Goal: Find specific page/section: Find specific page/section

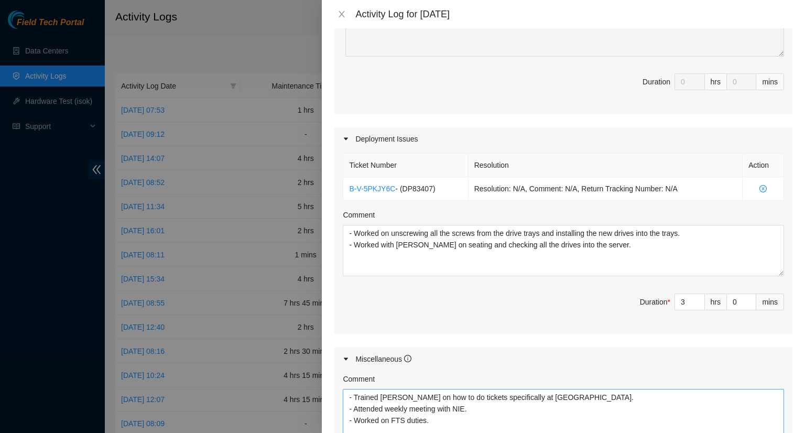
scroll to position [367, 0]
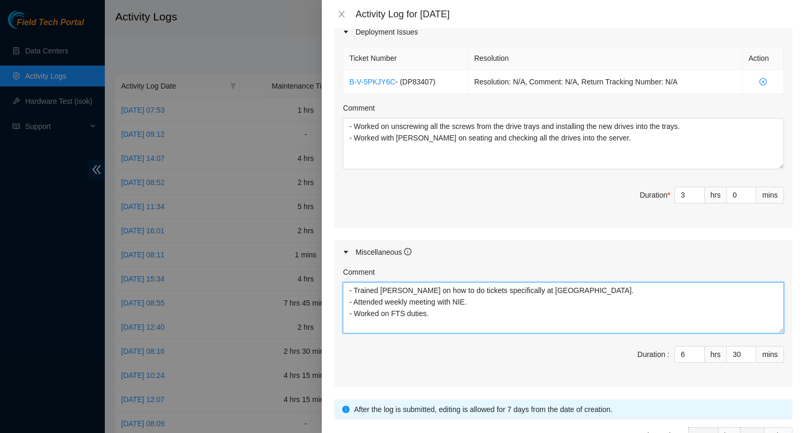
click at [446, 313] on textarea "- Trained [PERSON_NAME] on how to do tickets specifically at [GEOGRAPHIC_DATA].…" at bounding box center [563, 307] width 441 height 51
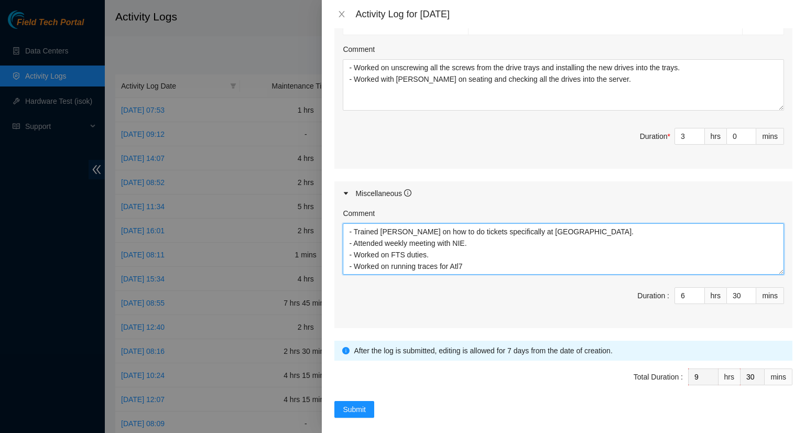
scroll to position [432, 0]
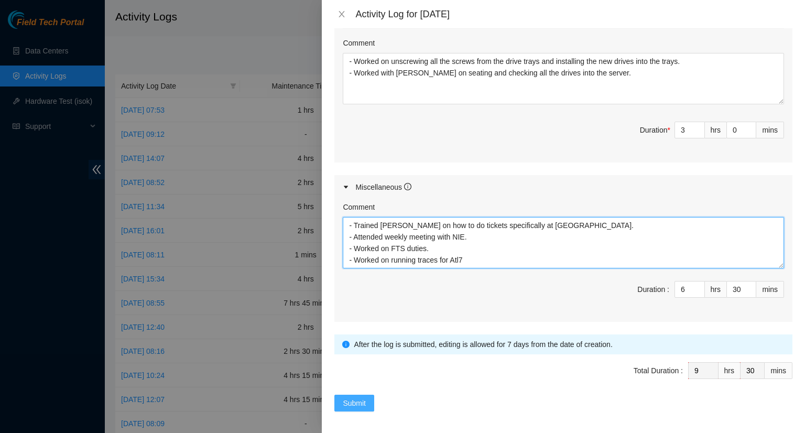
type textarea "- Trained [PERSON_NAME] on how to do tickets specifically at [GEOGRAPHIC_DATA].…"
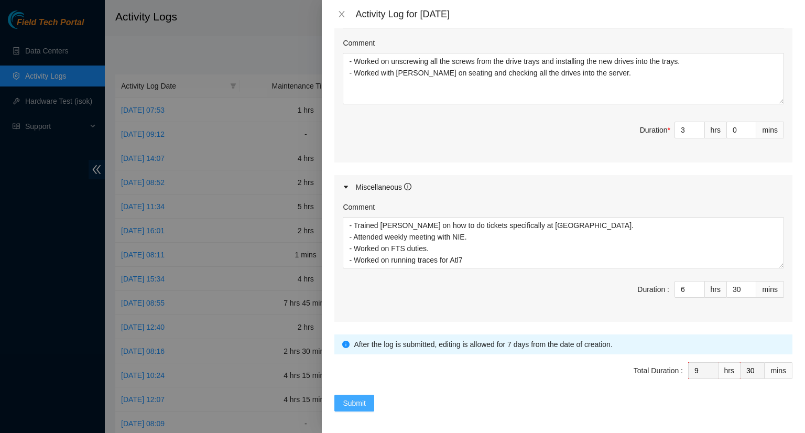
click at [352, 397] on span "Submit" at bounding box center [354, 403] width 23 height 12
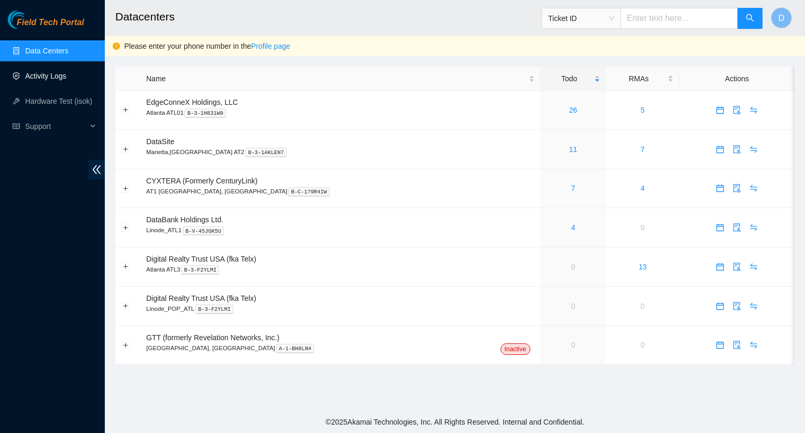
click at [45, 76] on link "Activity Logs" at bounding box center [45, 76] width 41 height 8
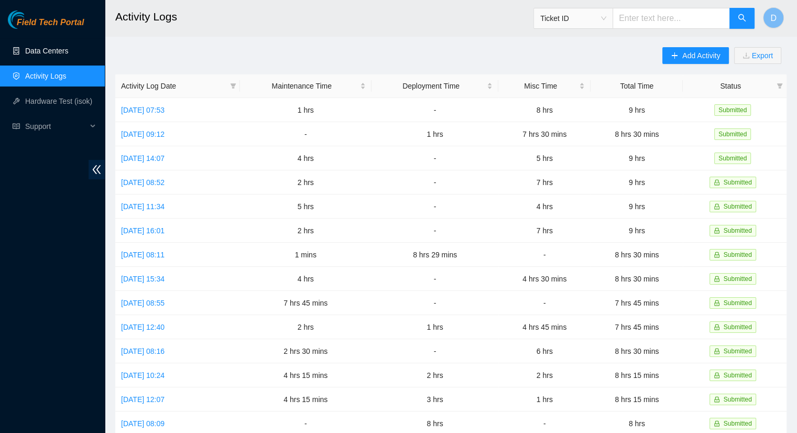
click at [68, 50] on link "Data Centers" at bounding box center [46, 51] width 43 height 8
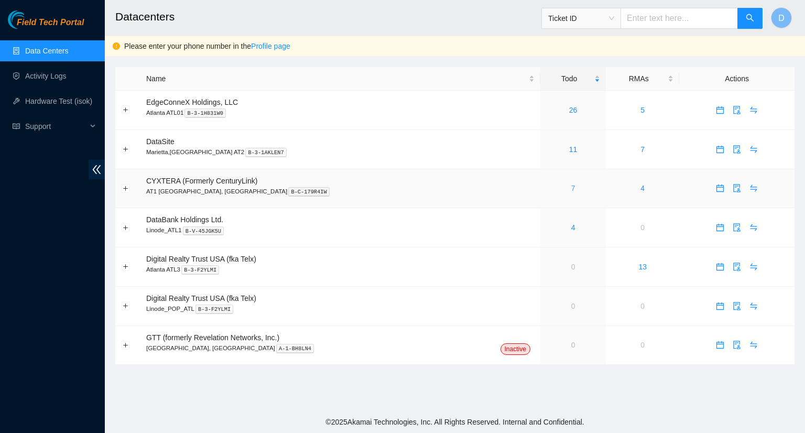
click at [571, 191] on link "7" at bounding box center [573, 188] width 4 height 8
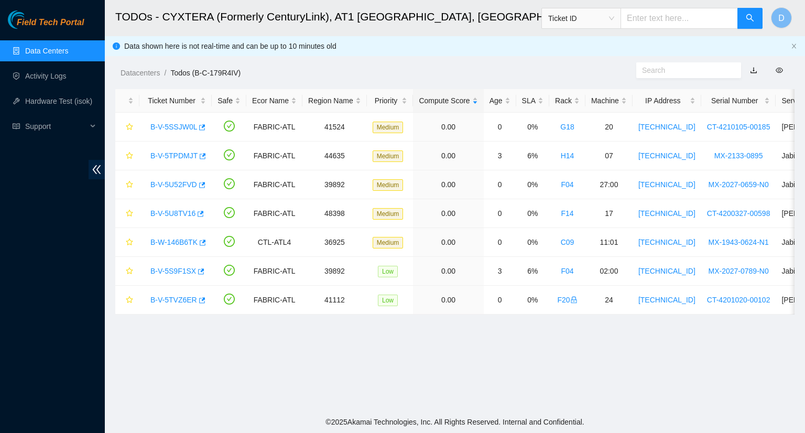
click at [57, 52] on link "Data Centers" at bounding box center [46, 51] width 43 height 8
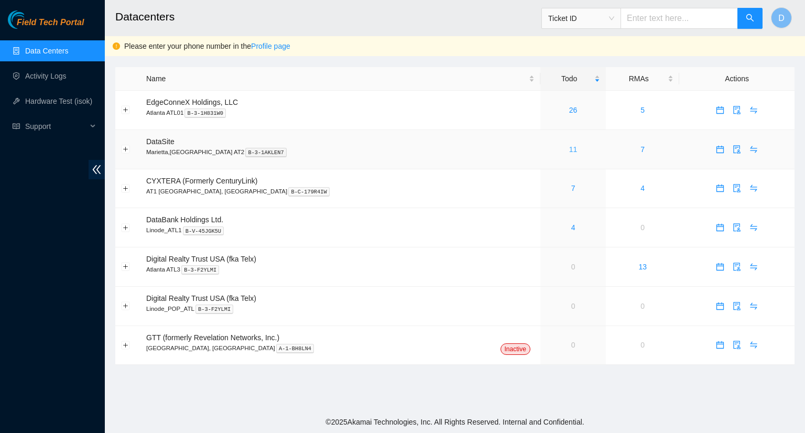
click at [569, 148] on link "11" at bounding box center [573, 149] width 8 height 8
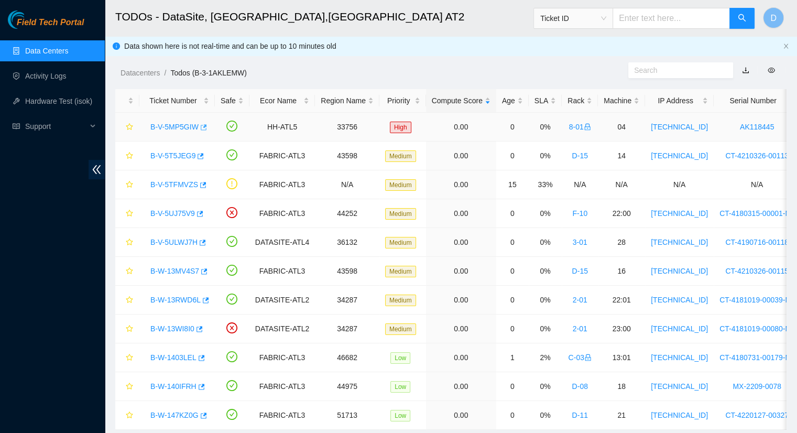
click at [201, 127] on icon "button" at bounding box center [202, 127] width 7 height 7
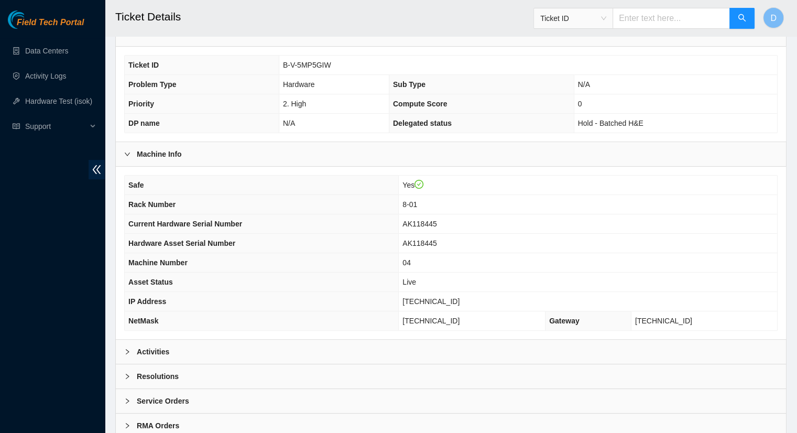
scroll to position [262, 0]
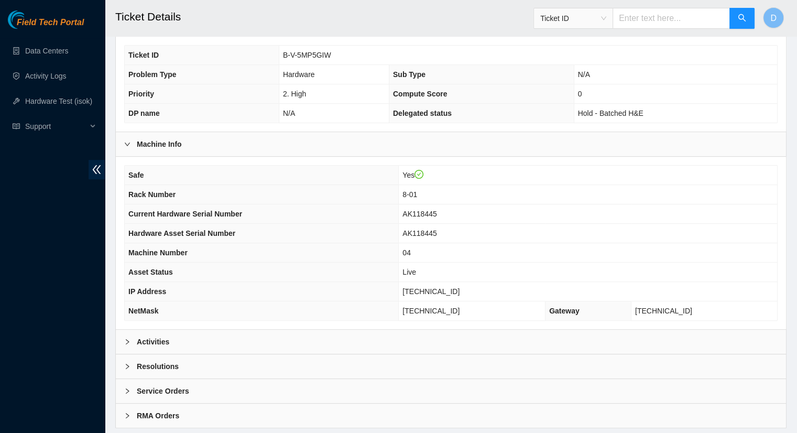
click at [168, 336] on b "Activities" at bounding box center [153, 342] width 32 height 12
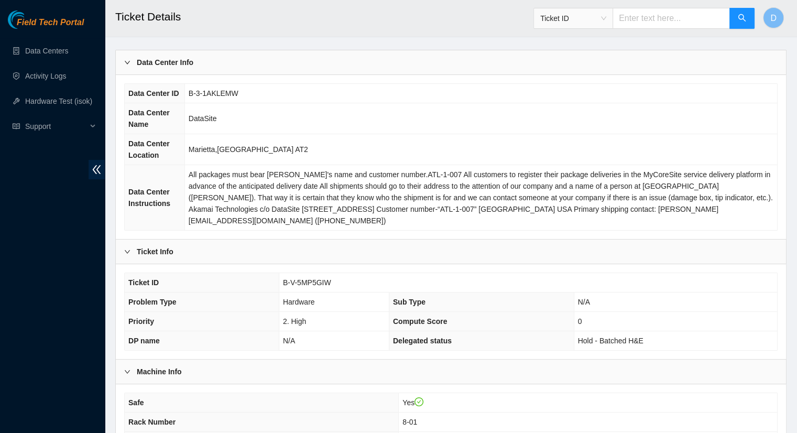
scroll to position [52, 0]
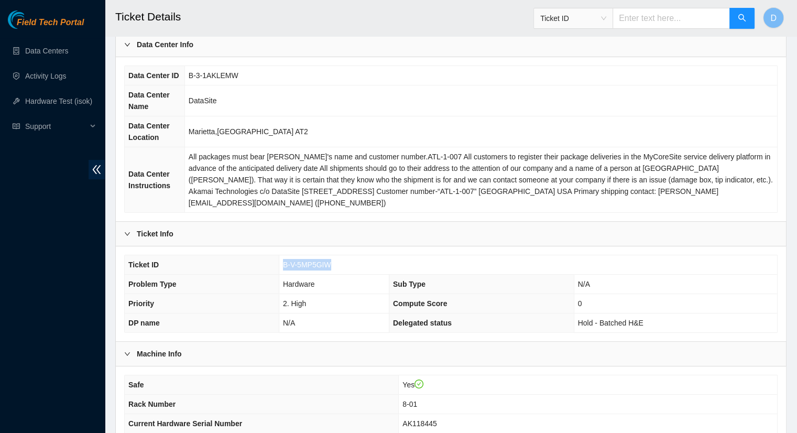
drag, startPoint x: 331, startPoint y: 252, endPoint x: 285, endPoint y: 256, distance: 46.8
click at [284, 255] on td "B-V-5MP5GIW" at bounding box center [528, 264] width 498 height 19
copy span "B-V-5MP5GIW"
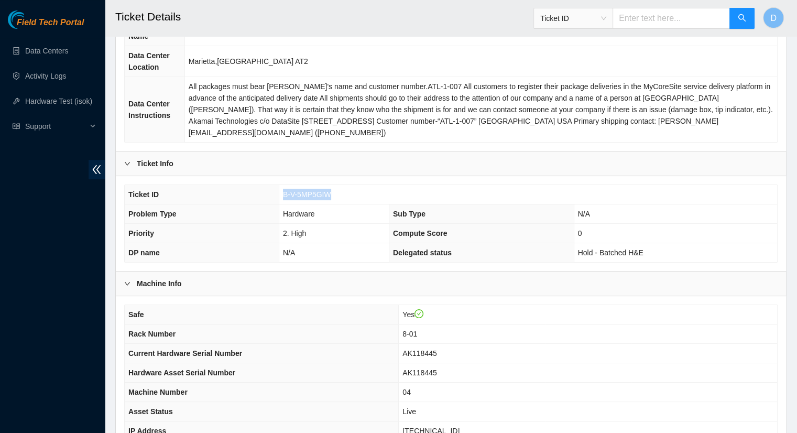
scroll to position [0, 0]
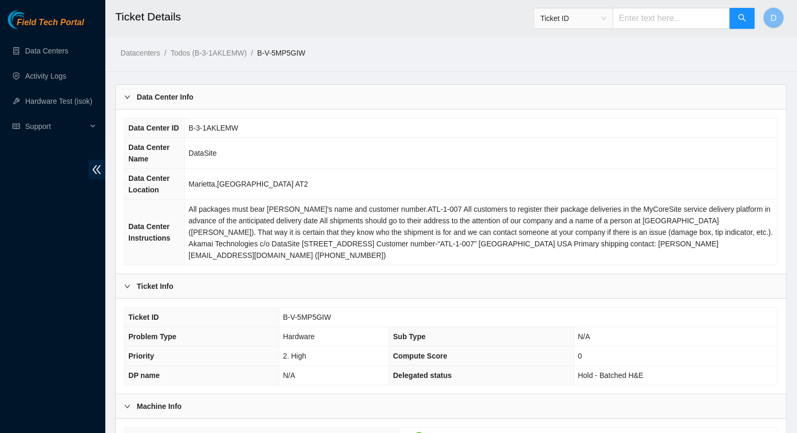
click at [504, 394] on div "Machine Info" at bounding box center [451, 406] width 670 height 24
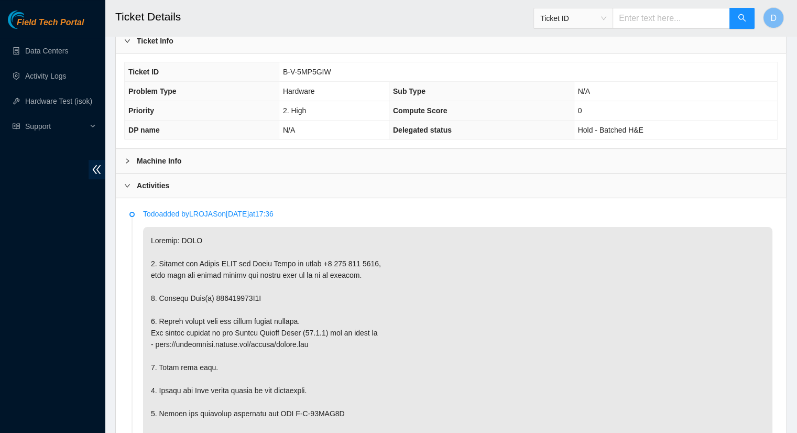
scroll to position [262, 0]
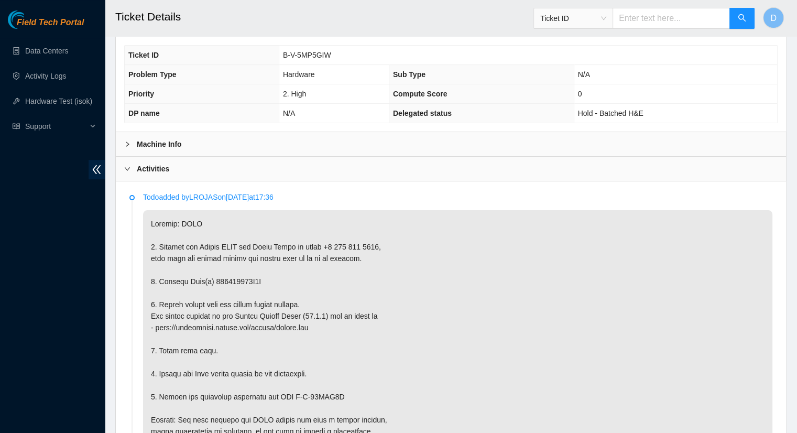
click at [135, 138] on div at bounding box center [130, 144] width 13 height 12
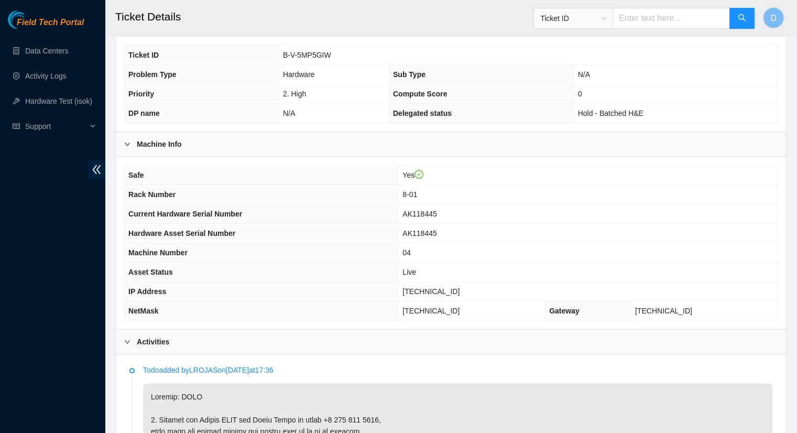
click at [126, 340] on icon "right" at bounding box center [127, 341] width 5 height 3
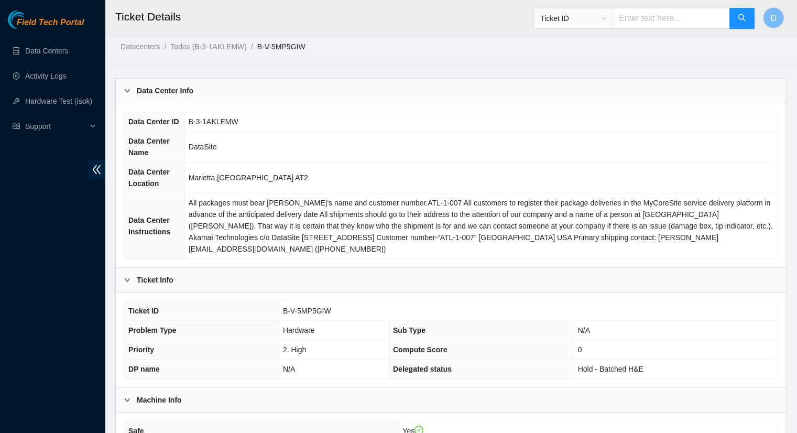
scroll to position [0, 0]
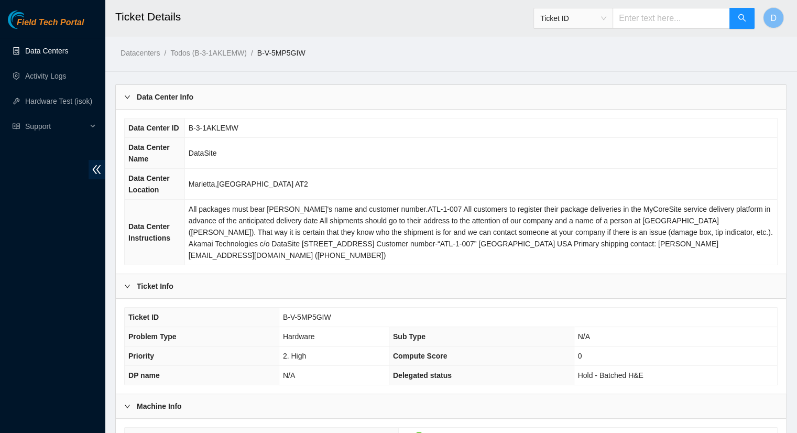
click at [34, 52] on link "Data Centers" at bounding box center [46, 51] width 43 height 8
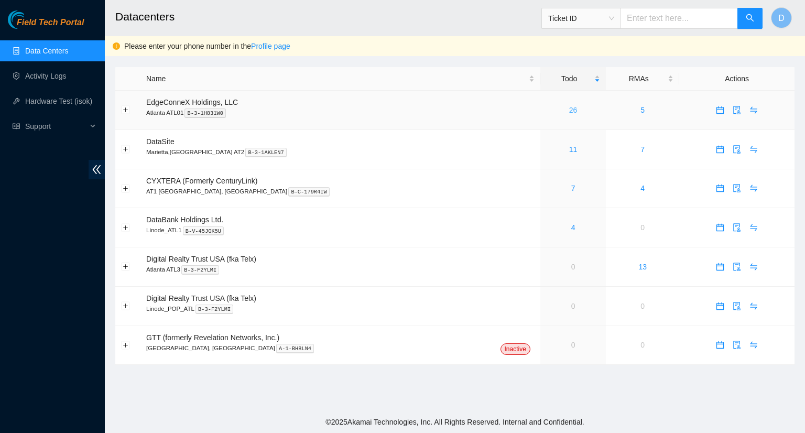
click at [569, 112] on link "26" at bounding box center [573, 110] width 8 height 8
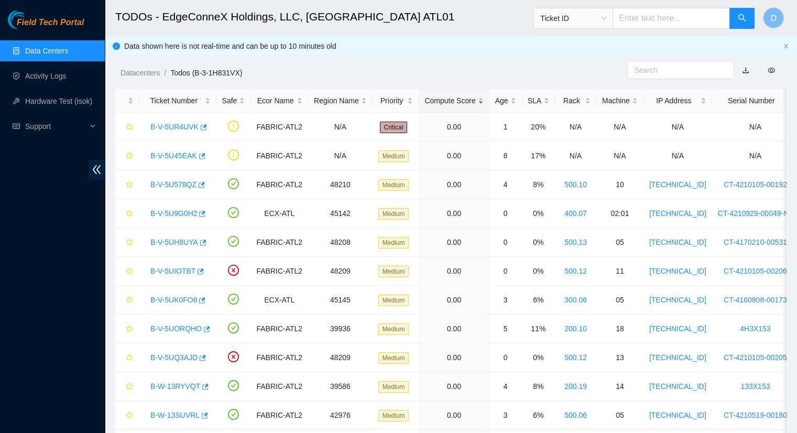
click at [25, 53] on link "Data Centers" at bounding box center [46, 51] width 43 height 8
